Goal: Check status

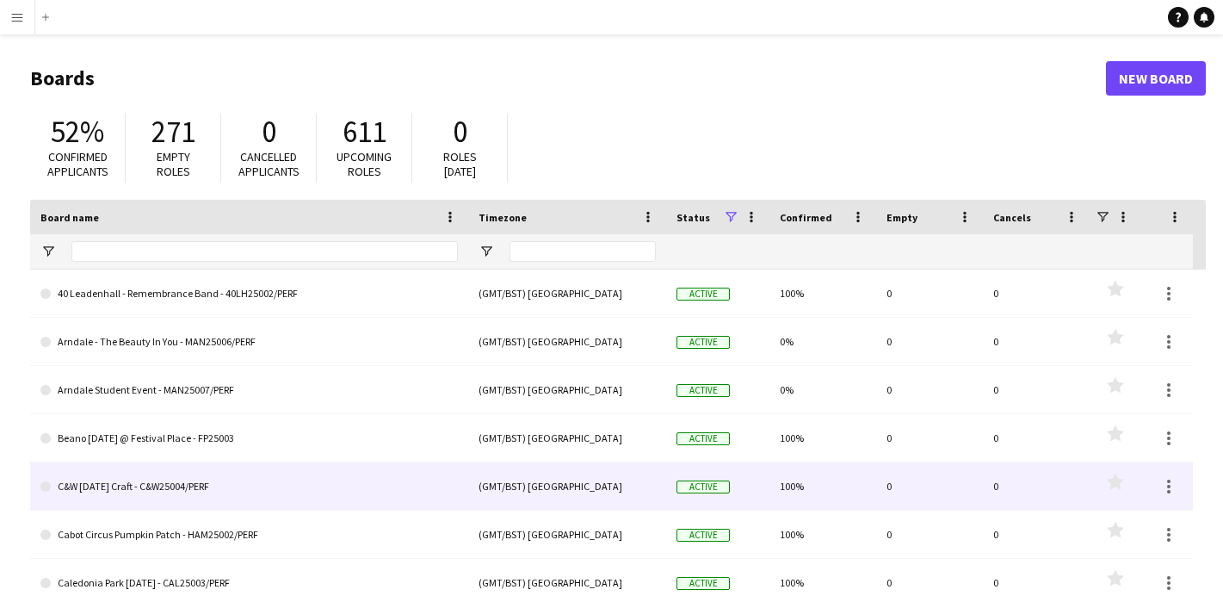
click at [162, 486] on link "C&W [DATE] Craft - C&W25004/PERF" at bounding box center [248, 486] width 417 height 48
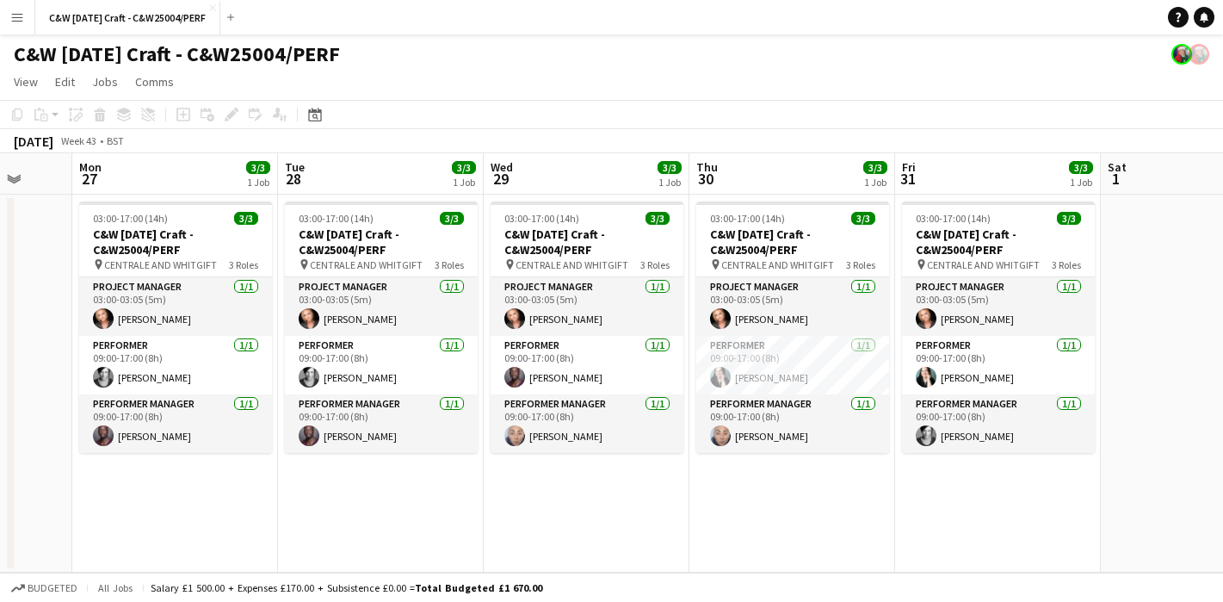
scroll to position [0, 546]
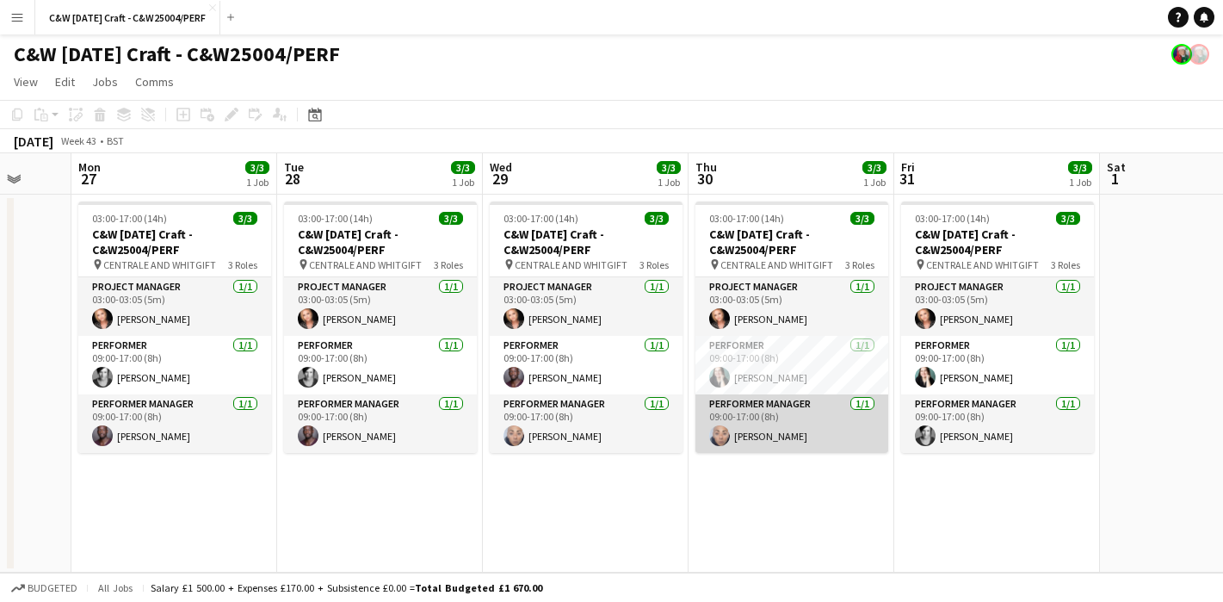
click at [771, 438] on app-card-role "Performer Manager [DATE] 09:00-17:00 (8h) [PERSON_NAME]" at bounding box center [791, 423] width 193 height 59
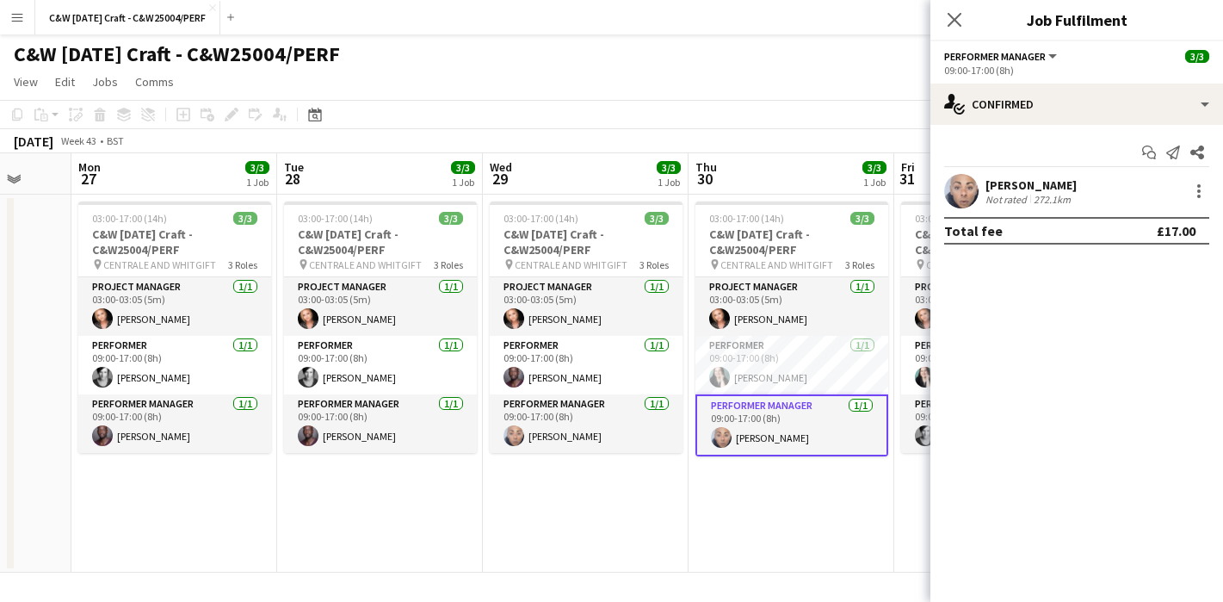
click at [751, 540] on app-date-cell "03:00-17:00 (14h) 3/3 C&W [DATE] Craft - C&W25004/PERF pin CENTRALE AND WHITGIF…" at bounding box center [791, 383] width 206 height 378
